Goal: Task Accomplishment & Management: Use online tool/utility

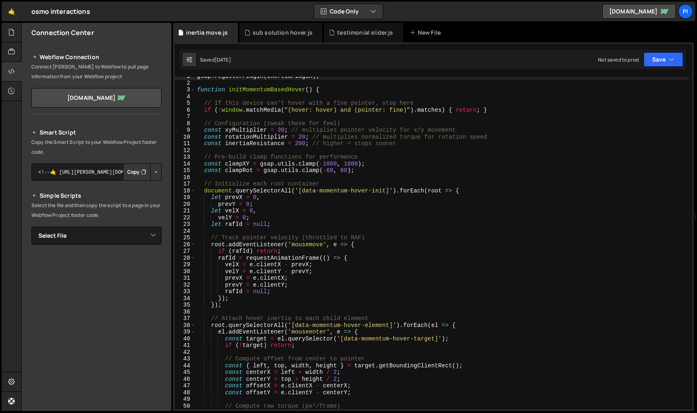
scroll to position [4, 0]
click at [223, 124] on div "gsap . registerPlugin ( InertiaPlugin ) ; function initMomentumBasedHover ( ) {…" at bounding box center [441, 246] width 493 height 347
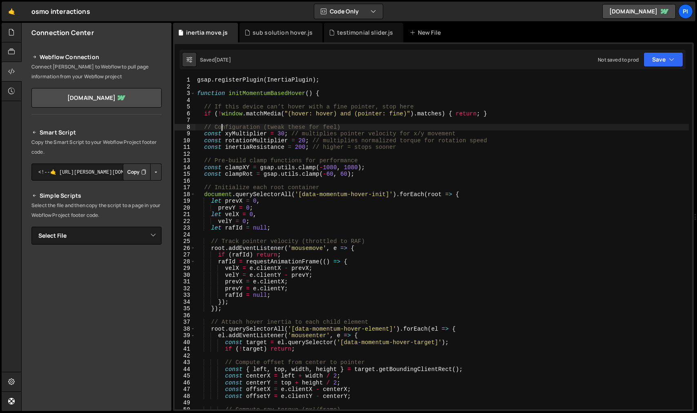
click at [344, 149] on div "gsap . registerPlugin ( InertiaPlugin ) ; function initMomentumBasedHover ( ) {…" at bounding box center [441, 250] width 493 height 347
type textarea "const inertiaResistance = 200; // higher = stops sooner"
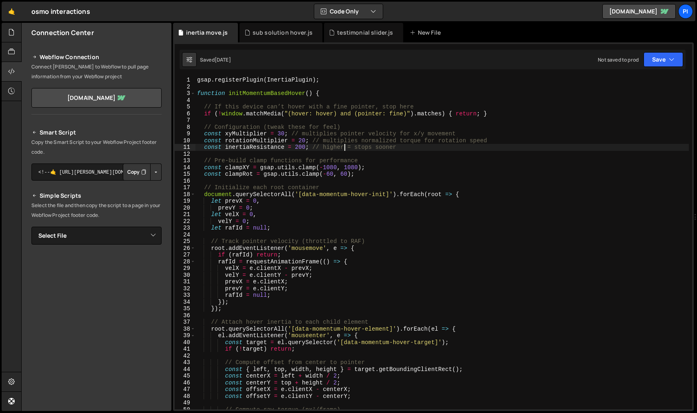
click at [381, 156] on div "gsap . registerPlugin ( InertiaPlugin ) ; function initMomentumBasedHover ( ) {…" at bounding box center [441, 250] width 493 height 347
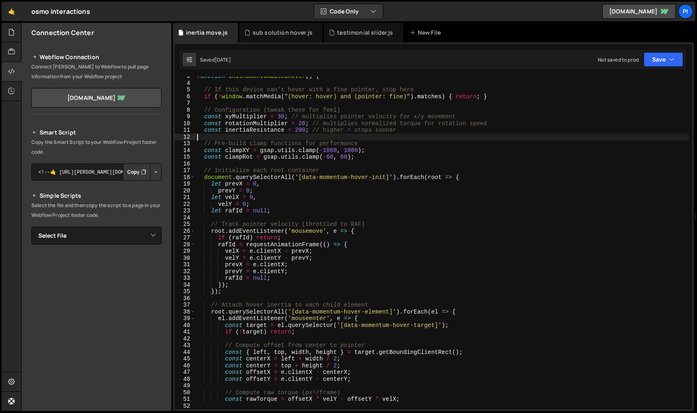
scroll to position [41, 0]
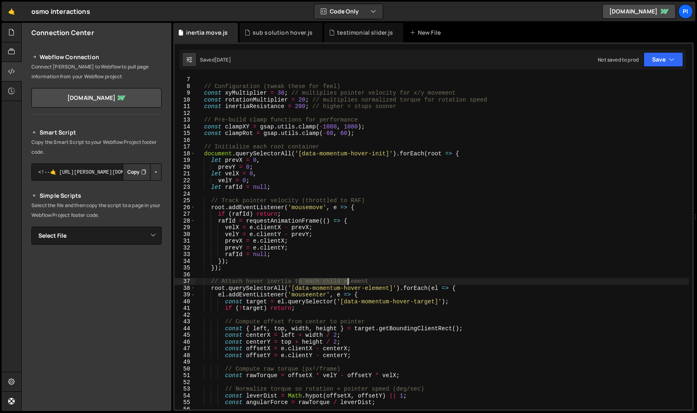
drag, startPoint x: 298, startPoint y: 283, endPoint x: 348, endPoint y: 283, distance: 49.4
click at [348, 283] on div "// Configuration (tweak these for feel) const xyMultiplier = 30 ; // multiplies…" at bounding box center [441, 249] width 493 height 347
click at [396, 285] on div "// Configuration (tweak these for feel) const xyMultiplier = 30 ; // multiplies…" at bounding box center [441, 249] width 493 height 347
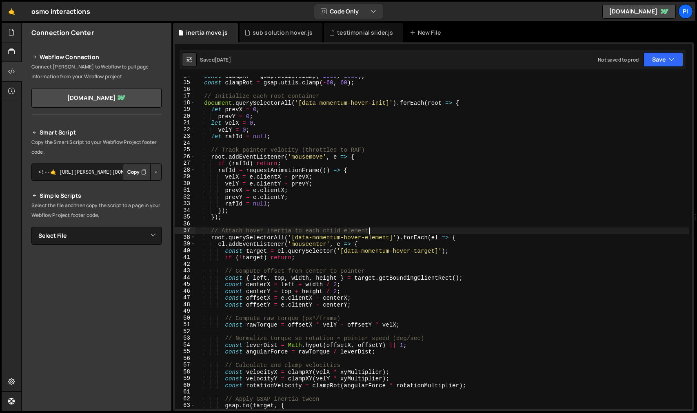
scroll to position [92, 0]
click at [313, 269] on div "const clampXY = gsap . utils . clamp ( - 1080 , 1080 ) ; const clampRot = gsap …" at bounding box center [441, 246] width 493 height 347
type textarea "// Compute offset from center to pointer"
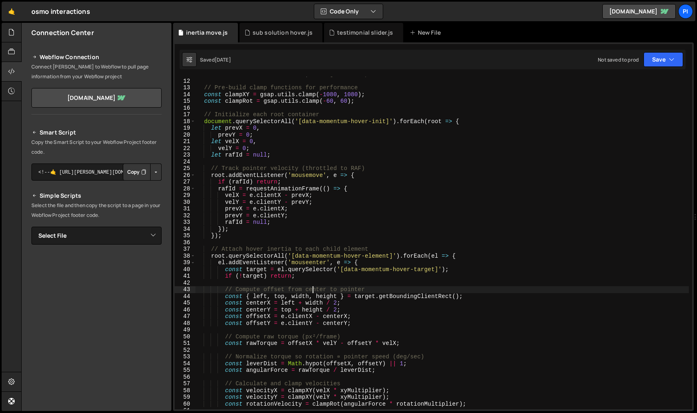
scroll to position [0, 0]
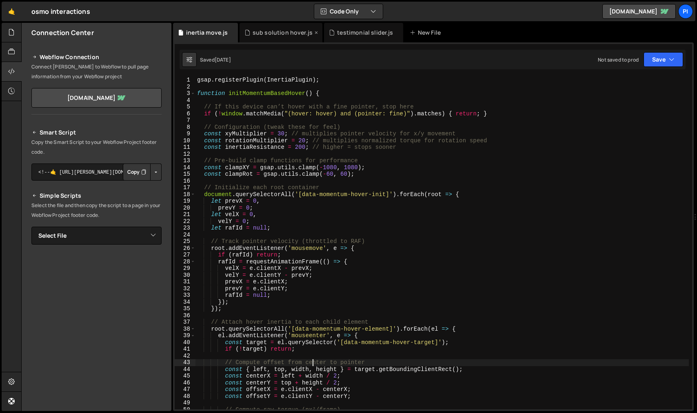
click at [275, 34] on div "sub solution hover.js" at bounding box center [283, 33] width 60 height 8
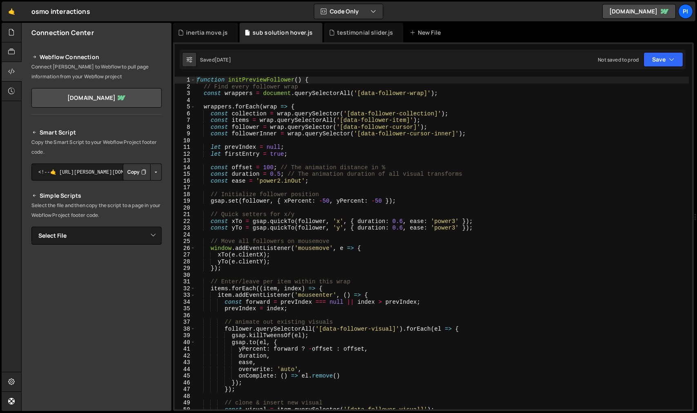
type textarea "// Initialize follower position"
drag, startPoint x: 215, startPoint y: 197, endPoint x: 237, endPoint y: 197, distance: 22.4
click at [237, 197] on div "function initPreviewFollower ( ) { // Find every follower wrap const wrappers =…" at bounding box center [442, 250] width 494 height 347
click at [257, 208] on div "function initPreviewFollower ( ) { // Find every follower wrap const wrappers =…" at bounding box center [442, 250] width 494 height 347
click at [342, 32] on div "testimonial slider.js" at bounding box center [365, 33] width 56 height 8
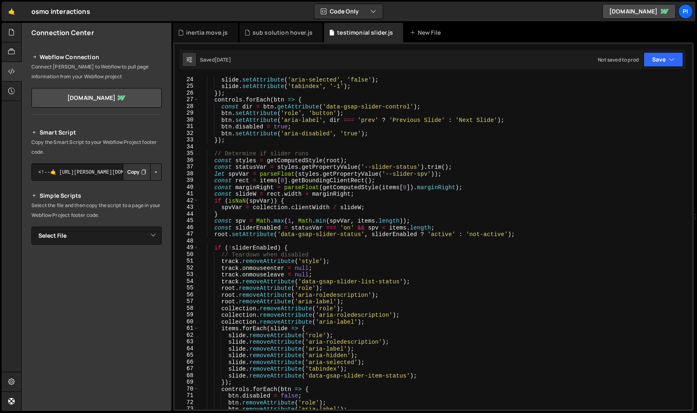
scroll to position [155, 0]
click at [277, 38] on div "sub solution hover.js" at bounding box center [281, 33] width 83 height 20
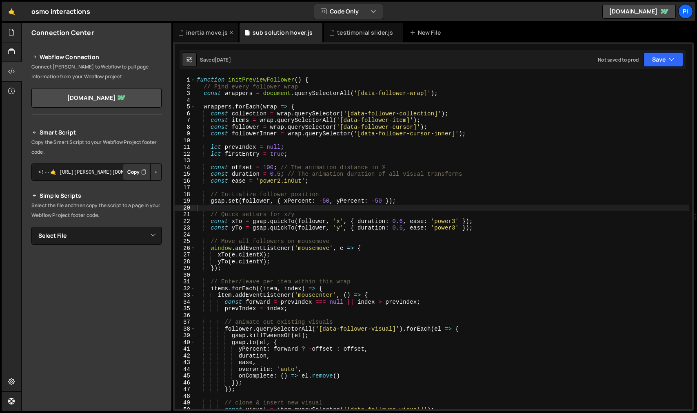
click at [206, 31] on div "inertia move.js" at bounding box center [207, 33] width 42 height 8
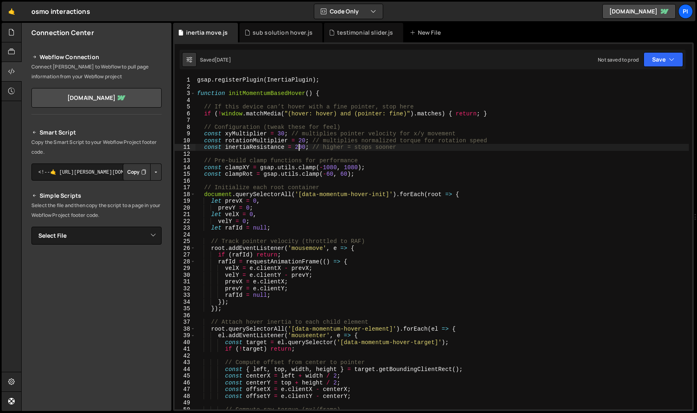
click at [298, 149] on div "gsap . registerPlugin ( InertiaPlugin ) ; function initMomentumBasedHover ( ) {…" at bounding box center [441, 250] width 493 height 347
click at [536, 144] on div "gsap . registerPlugin ( InertiaPlugin ) ; function initMomentumBasedHover ( ) {…" at bounding box center [441, 250] width 493 height 347
click at [520, 148] on div "gsap . registerPlugin ( InertiaPlugin ) ; function initMomentumBasedHover ( ) {…" at bounding box center [441, 250] width 493 height 347
click at [663, 58] on button "Save" at bounding box center [664, 59] width 40 height 15
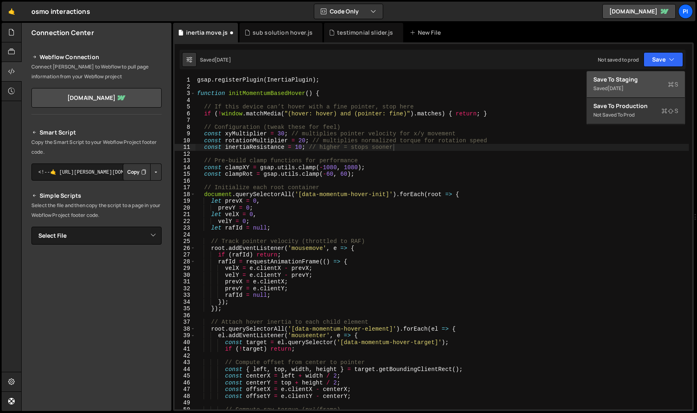
click at [624, 90] on div "[DATE]" at bounding box center [616, 88] width 16 height 7
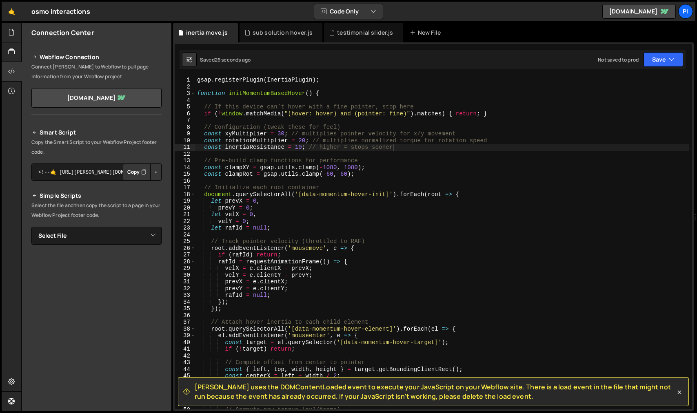
click at [299, 147] on div "gsap . registerPlugin ( InertiaPlugin ) ; function initMomentumBasedHover ( ) {…" at bounding box center [441, 250] width 493 height 347
click at [654, 61] on button "Save" at bounding box center [664, 59] width 40 height 15
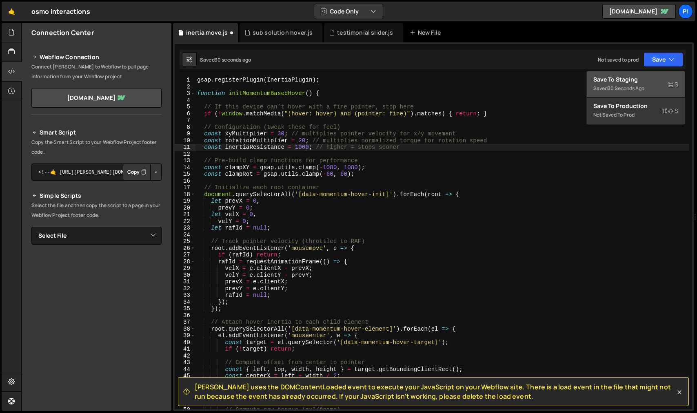
click at [637, 77] on div "Save to Staging S" at bounding box center [635, 80] width 85 height 8
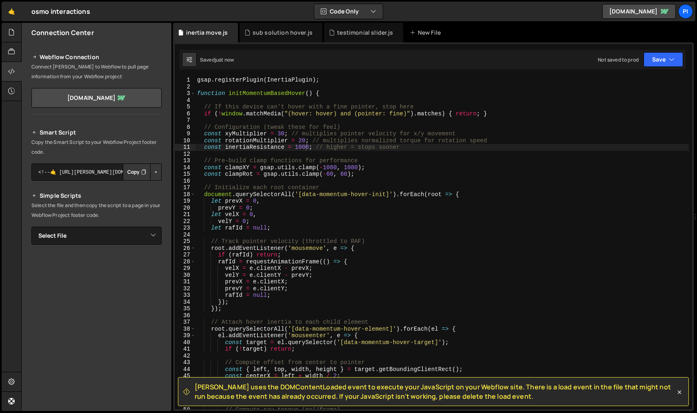
click at [394, 164] on div "gsap . registerPlugin ( InertiaPlugin ) ; function initMomentumBasedHover ( ) {…" at bounding box center [441, 250] width 493 height 347
click at [305, 148] on div "gsap . registerPlugin ( InertiaPlugin ) ; function initMomentumBasedHover ( ) {…" at bounding box center [441, 250] width 493 height 347
click at [436, 145] on div "gsap . registerPlugin ( InertiaPlugin ) ; function initMomentumBasedHover ( ) {…" at bounding box center [441, 250] width 493 height 347
click at [281, 135] on div "gsap . registerPlugin ( InertiaPlugin ) ; function initMomentumBasedHover ( ) {…" at bounding box center [441, 250] width 493 height 347
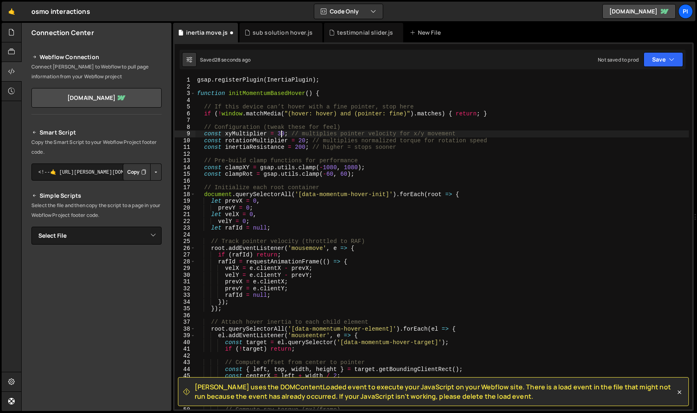
scroll to position [0, 6]
click at [310, 147] on div "gsap . registerPlugin ( InertiaPlugin ) ; function initMomentumBasedHover ( ) {…" at bounding box center [441, 250] width 493 height 347
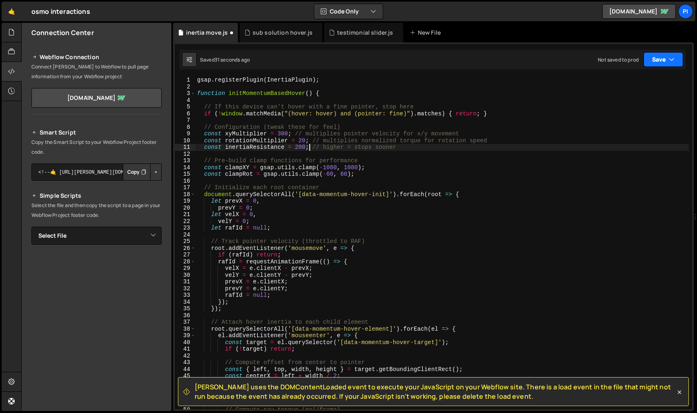
click at [660, 60] on button "Save" at bounding box center [664, 59] width 40 height 15
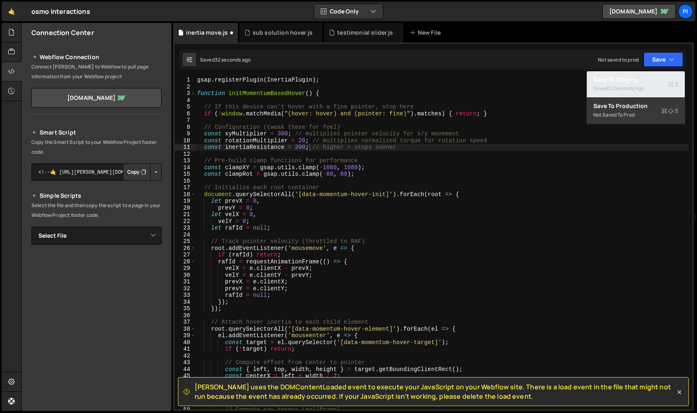
click at [641, 89] on div "32 seconds ago" at bounding box center [626, 88] width 36 height 7
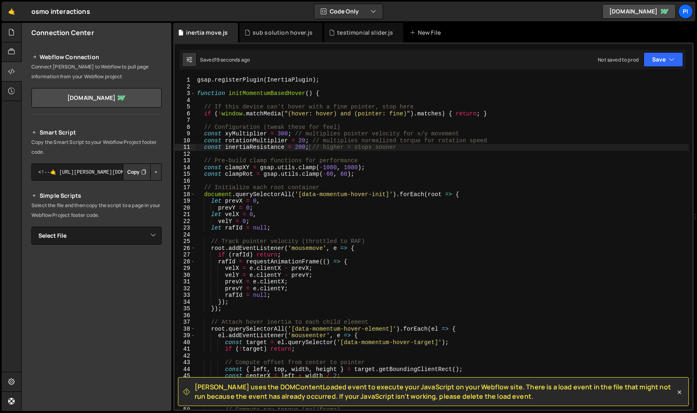
click at [283, 133] on div "gsap . registerPlugin ( InertiaPlugin ) ; function initMomentumBasedHover ( ) {…" at bounding box center [441, 250] width 493 height 347
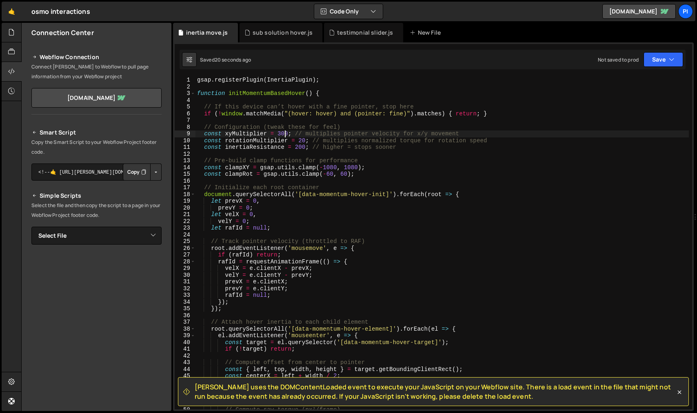
type textarea "const xyMultiplier = 30; // multiplies pointer velocity for x/y movement"
click at [657, 61] on button "Save" at bounding box center [664, 59] width 40 height 15
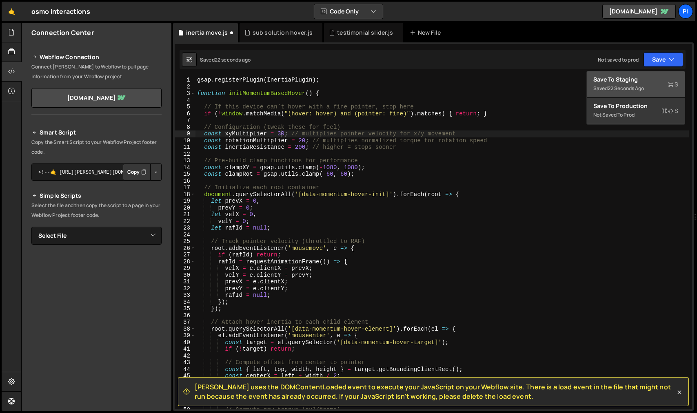
click at [636, 83] on div "Save to Staging S" at bounding box center [635, 80] width 85 height 8
